Goal: Information Seeking & Learning: Find specific fact

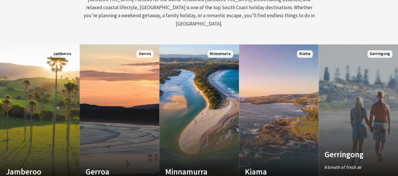
scroll to position [327, 0]
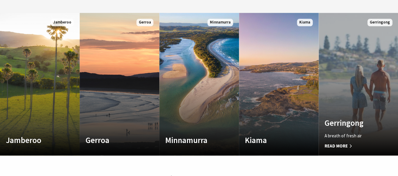
click at [353, 142] on span "Read More" at bounding box center [352, 145] width 56 height 7
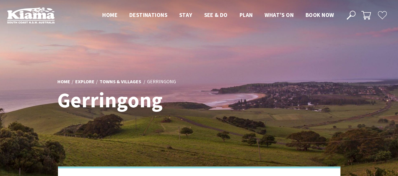
scroll to position [203, 405]
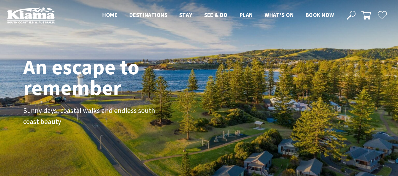
click at [350, 11] on icon at bounding box center [350, 15] width 9 height 9
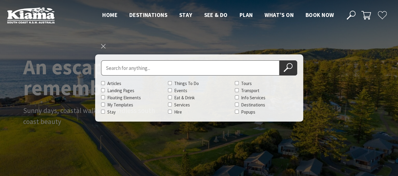
paste input "north-facing viewing platform (off main car park) is excellent, be sure to chec…"
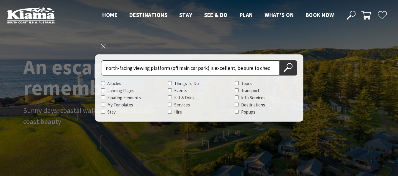
scroll to position [0, 159]
type input "north-facing viewing platform (off main car park) is excellent, be sure to chec…"
click at [271, 67] on input "north-facing viewing platform (off main car park) is excellent, be sure to chec…" at bounding box center [190, 67] width 178 height 15
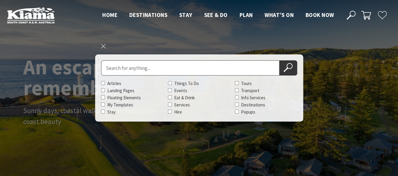
paste input "Saddleback Mountain Lookouts"
type input "Saddleback Mountain Lookouts"
click at [285, 67] on icon at bounding box center [287, 67] width 9 height 9
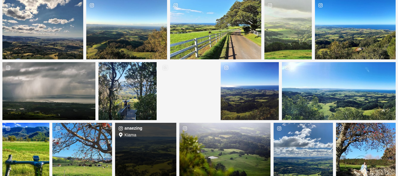
scroll to position [1040, 0]
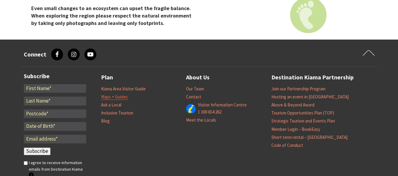
click at [120, 97] on link "Maps + Guides" at bounding box center [114, 97] width 27 height 6
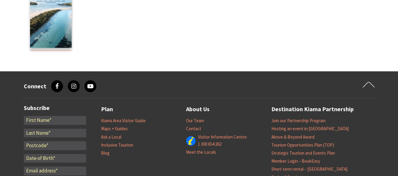
scroll to position [832, 0]
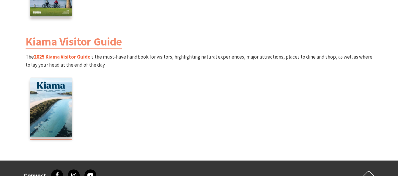
click at [66, 56] on link "2025 Kiama Visitor Guide" at bounding box center [62, 56] width 56 height 7
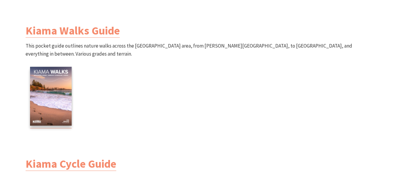
scroll to position [626, 0]
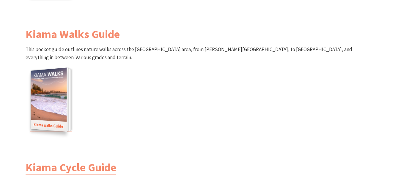
click at [54, 114] on img at bounding box center [49, 100] width 36 height 64
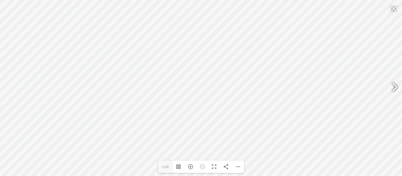
click at [395, 85] on div at bounding box center [392, 88] width 14 height 22
click at [394, 86] on div at bounding box center [392, 88] width 14 height 22
click at [396, 86] on div at bounding box center [392, 88] width 14 height 22
click at [395, 89] on div at bounding box center [392, 88] width 14 height 22
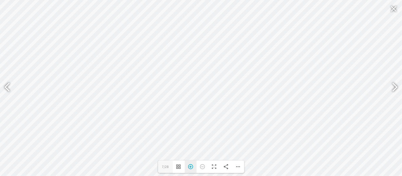
click at [188, 166] on div "Zoom In" at bounding box center [191, 166] width 12 height 12
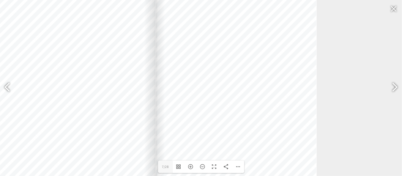
drag, startPoint x: 286, startPoint y: 80, endPoint x: 241, endPoint y: 106, distance: 52.4
click at [241, 106] on div at bounding box center [236, 107] width 161 height 227
click at [393, 89] on div at bounding box center [392, 88] width 14 height 22
click at [392, 88] on div at bounding box center [392, 88] width 14 height 22
click at [391, 88] on div at bounding box center [392, 88] width 14 height 22
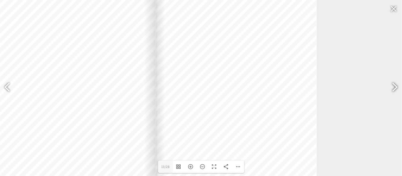
click at [391, 88] on div at bounding box center [392, 88] width 14 height 22
type input "15"
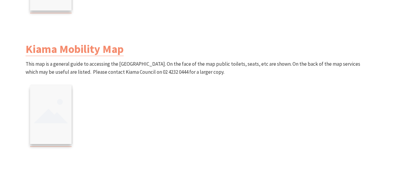
scroll to position [418, 0]
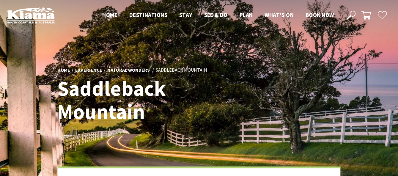
scroll to position [836, 0]
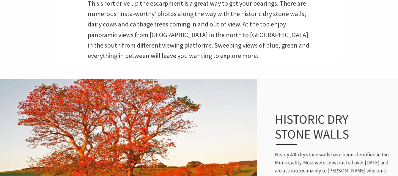
scroll to position [441, 0]
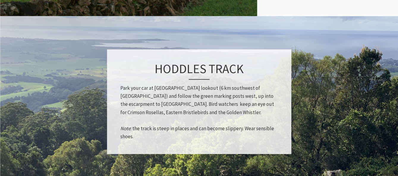
click at [151, 93] on p "Park your car at [GEOGRAPHIC_DATA] lookout (6 km southwest of [GEOGRAPHIC_DATA]…" at bounding box center [198, 112] width 157 height 56
click at [124, 88] on p "Park your car at Saddleback Mountain lookout (6 km southwest of Kiama) and foll…" at bounding box center [198, 112] width 157 height 56
click at [127, 98] on p "Park your car at Saddleback Mountain lookout (6 km southwest of Kiama) and foll…" at bounding box center [198, 112] width 157 height 56
click at [125, 98] on p "Park your car at Saddleback Mountain lookout (6 km southwest of Kiama) and foll…" at bounding box center [198, 112] width 157 height 56
click at [125, 102] on p "Park your car at Saddleback Mountain lookout (6 km southwest of Kiama) and foll…" at bounding box center [198, 112] width 157 height 56
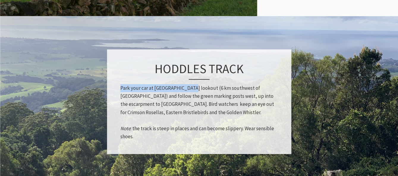
drag, startPoint x: 120, startPoint y: 87, endPoint x: 193, endPoint y: 87, distance: 72.8
click at [193, 87] on p "Park your car at Saddleback Mountain lookout (6 km southwest of Kiama) and foll…" at bounding box center [198, 112] width 157 height 56
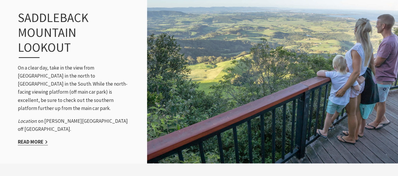
click at [36, 139] on link "Read More" at bounding box center [33, 141] width 30 height 7
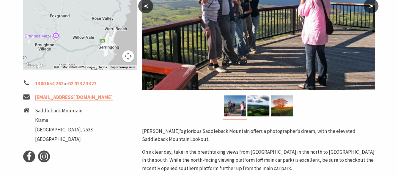
scroll to position [208, 0]
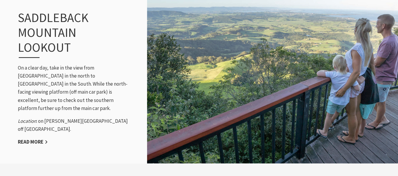
scroll to position [212, 405]
drag, startPoint x: 19, startPoint y: 117, endPoint x: 96, endPoint y: 125, distance: 77.7
click at [96, 125] on p "Location : on [PERSON_NAME][GEOGRAPHIC_DATA] off [GEOGRAPHIC_DATA]." at bounding box center [75, 125] width 114 height 16
copy p "Location : on [PERSON_NAME][GEOGRAPHIC_DATA] off [GEOGRAPHIC_DATA]."
